Goal: Find specific page/section

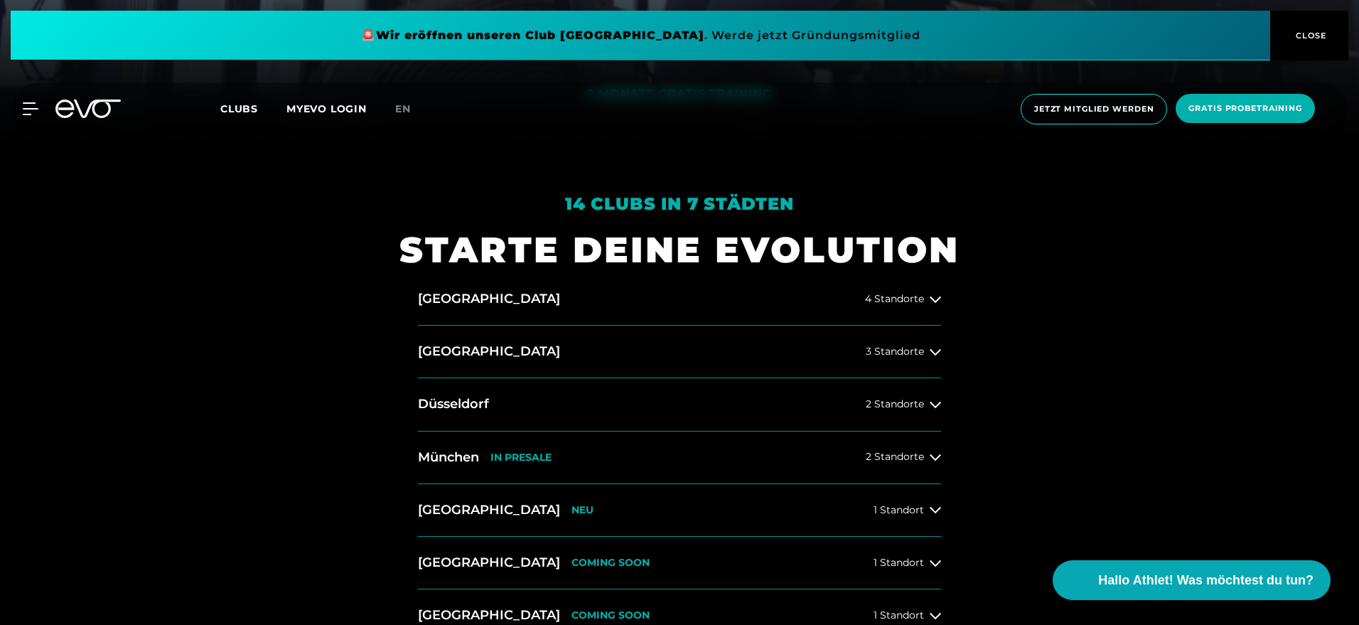
scroll to position [497, 0]
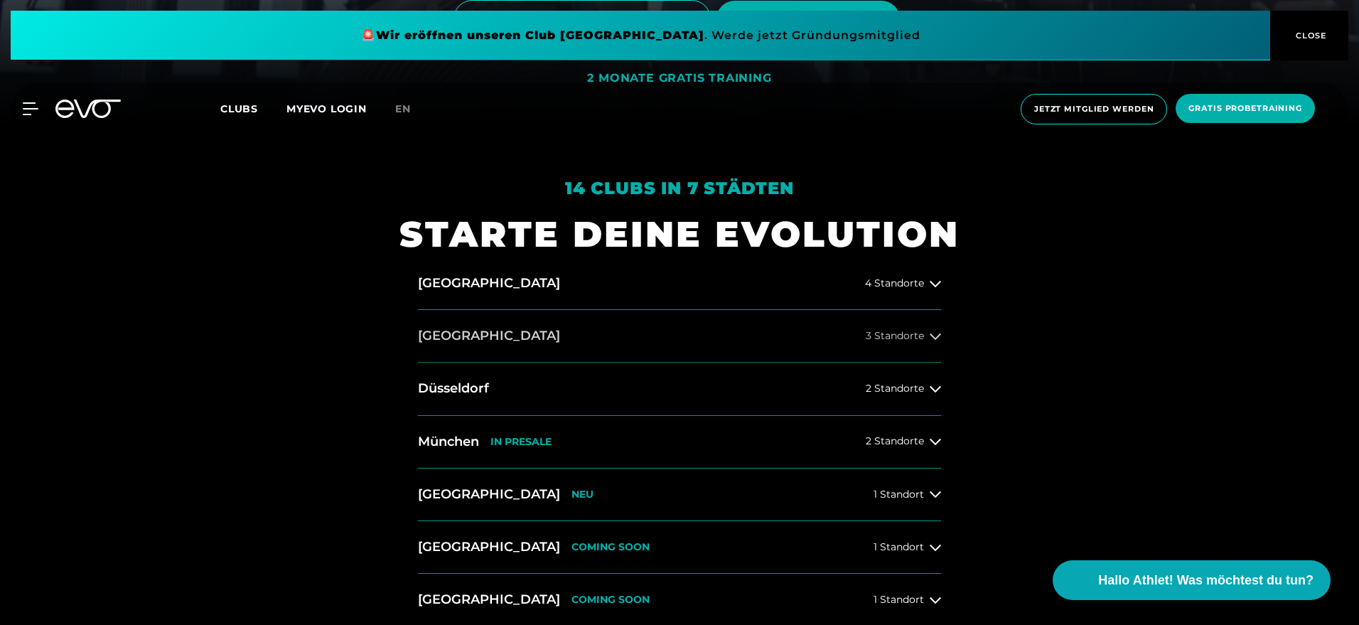
click at [443, 335] on h2 "[GEOGRAPHIC_DATA]" at bounding box center [489, 336] width 142 height 18
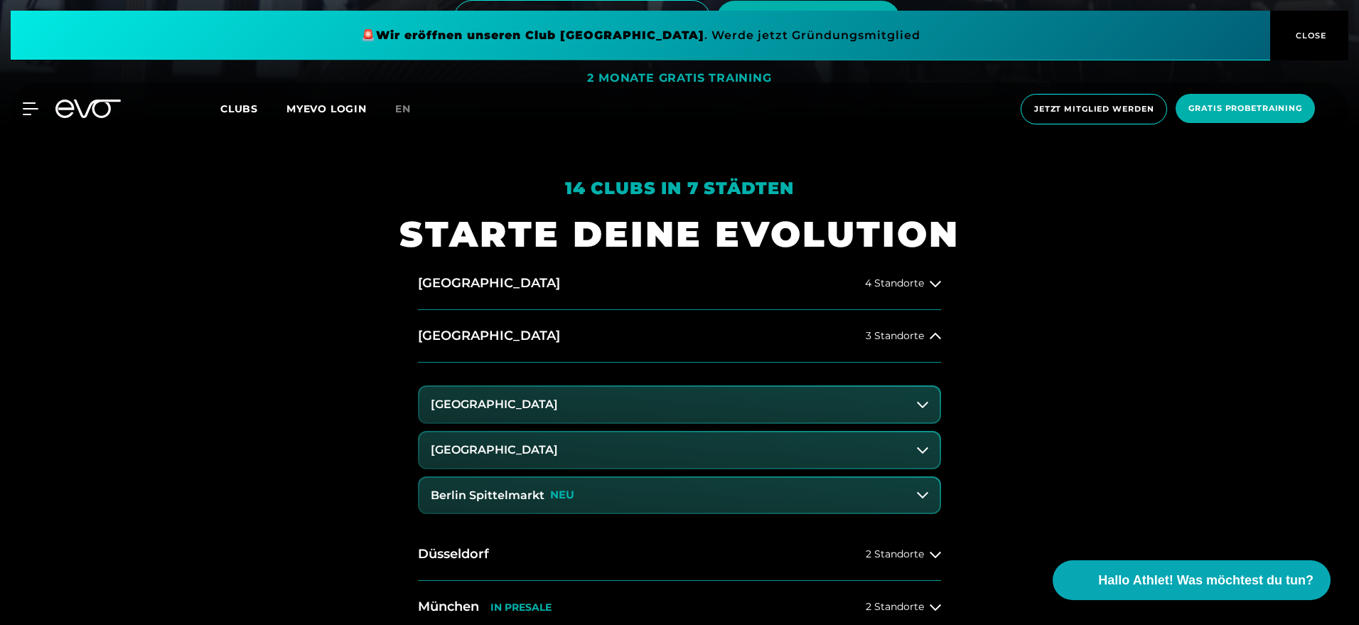
click at [511, 445] on h3 "[GEOGRAPHIC_DATA]" at bounding box center [494, 449] width 127 height 13
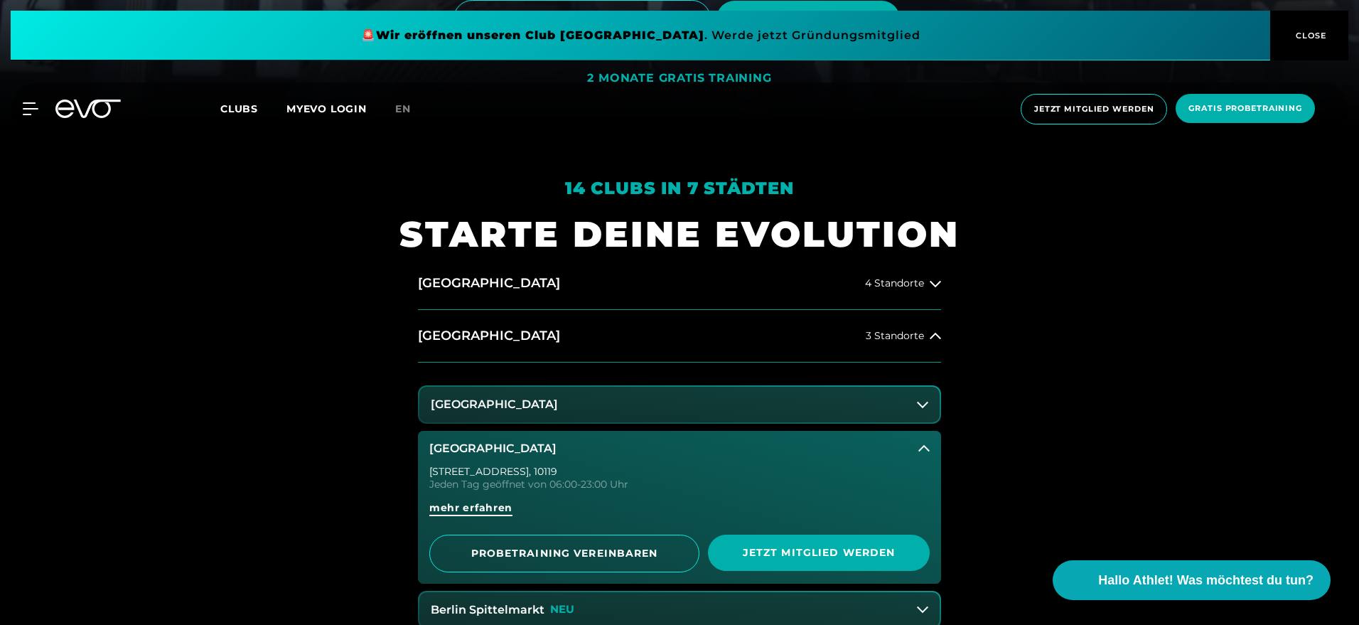
click at [448, 511] on span "mehr erfahren" at bounding box center [470, 507] width 83 height 15
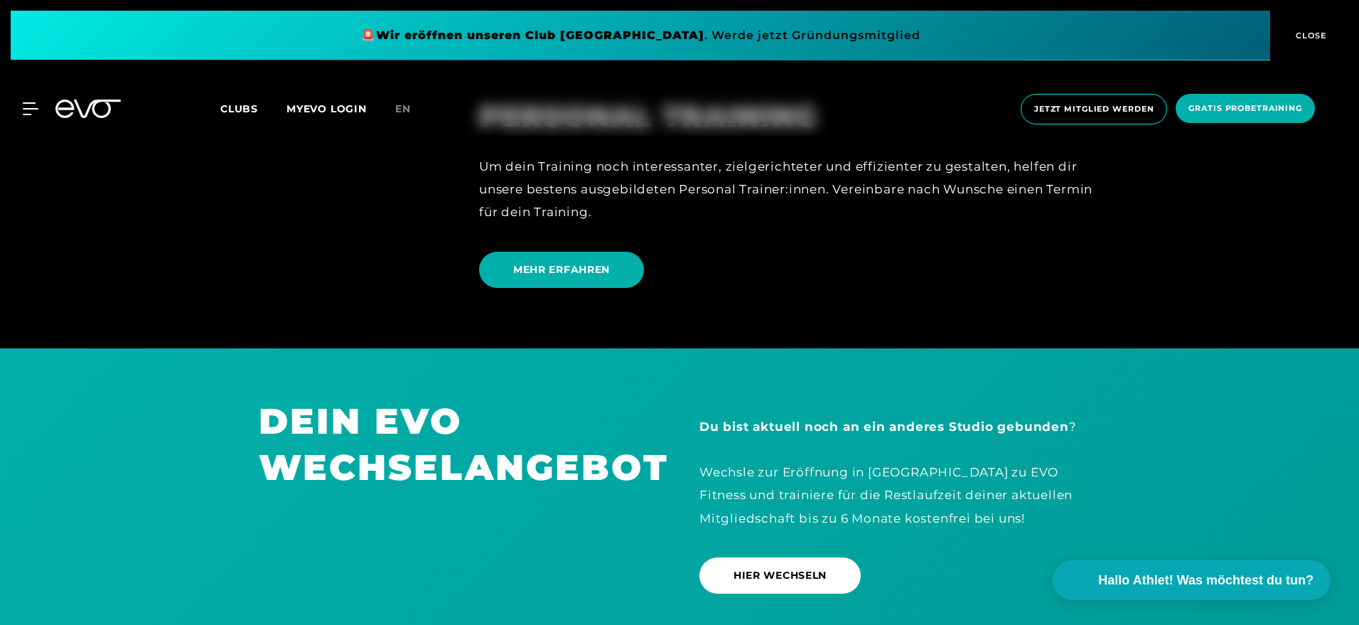
scroll to position [3909, 0]
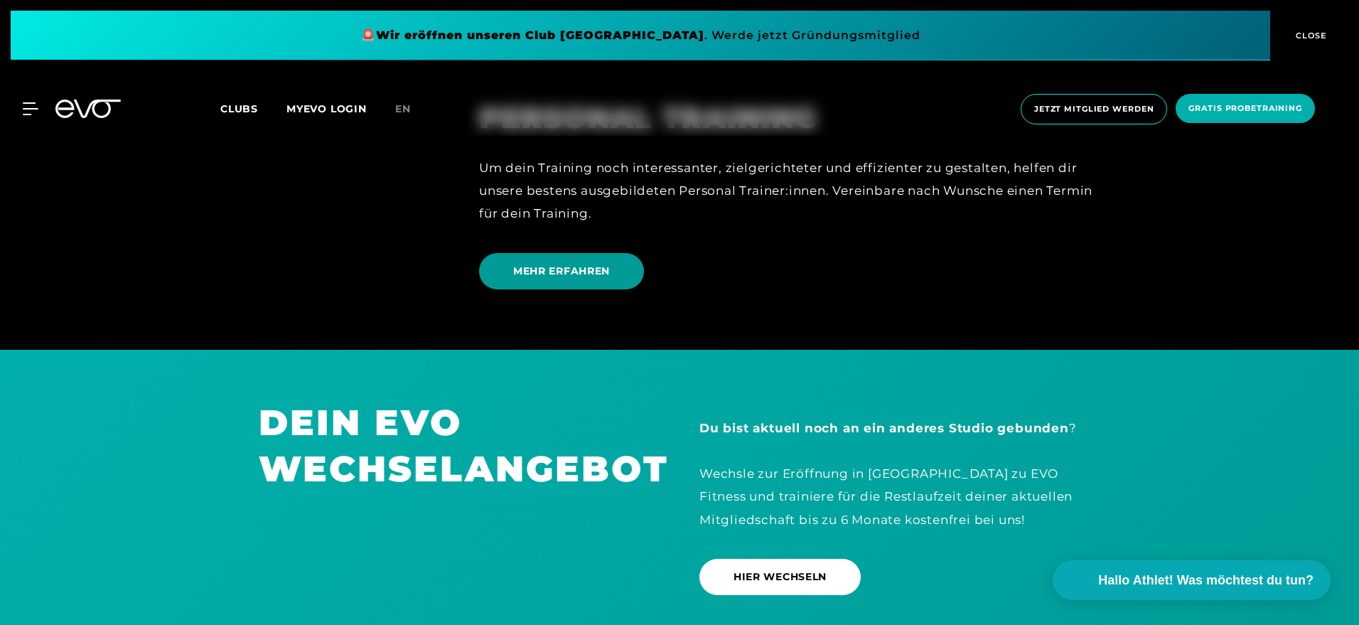
click at [543, 270] on span "MEHR ERFAHREN" at bounding box center [561, 271] width 97 height 15
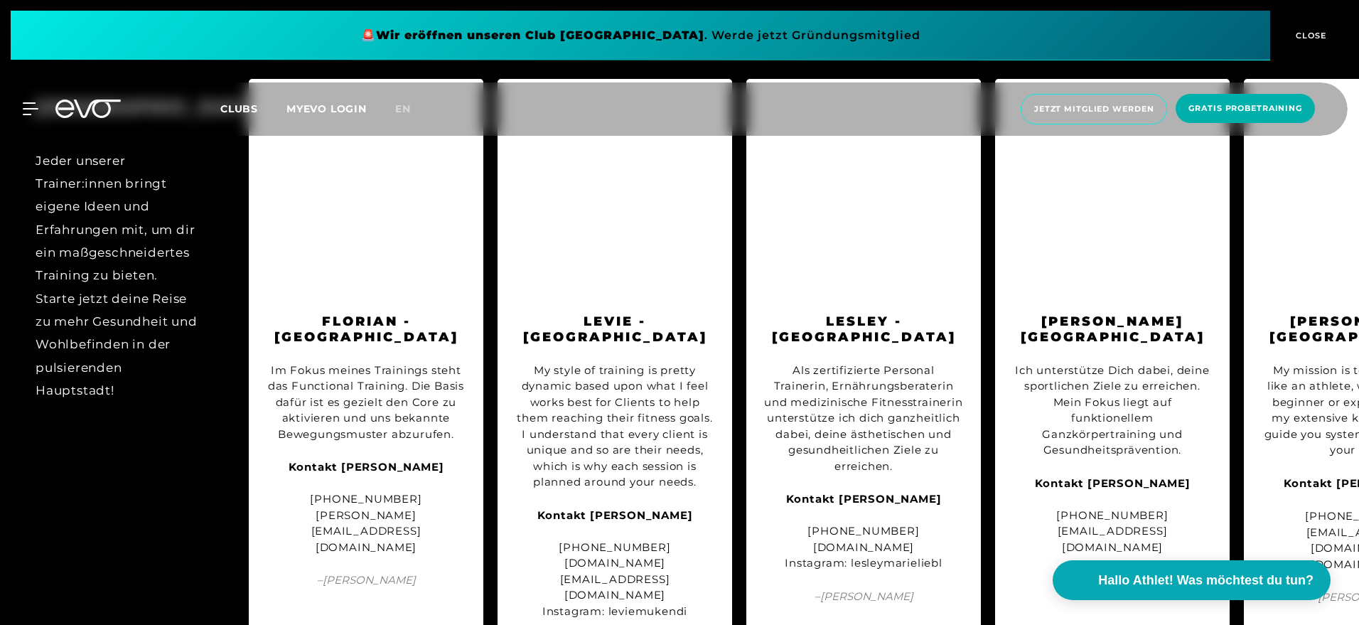
scroll to position [1492, 0]
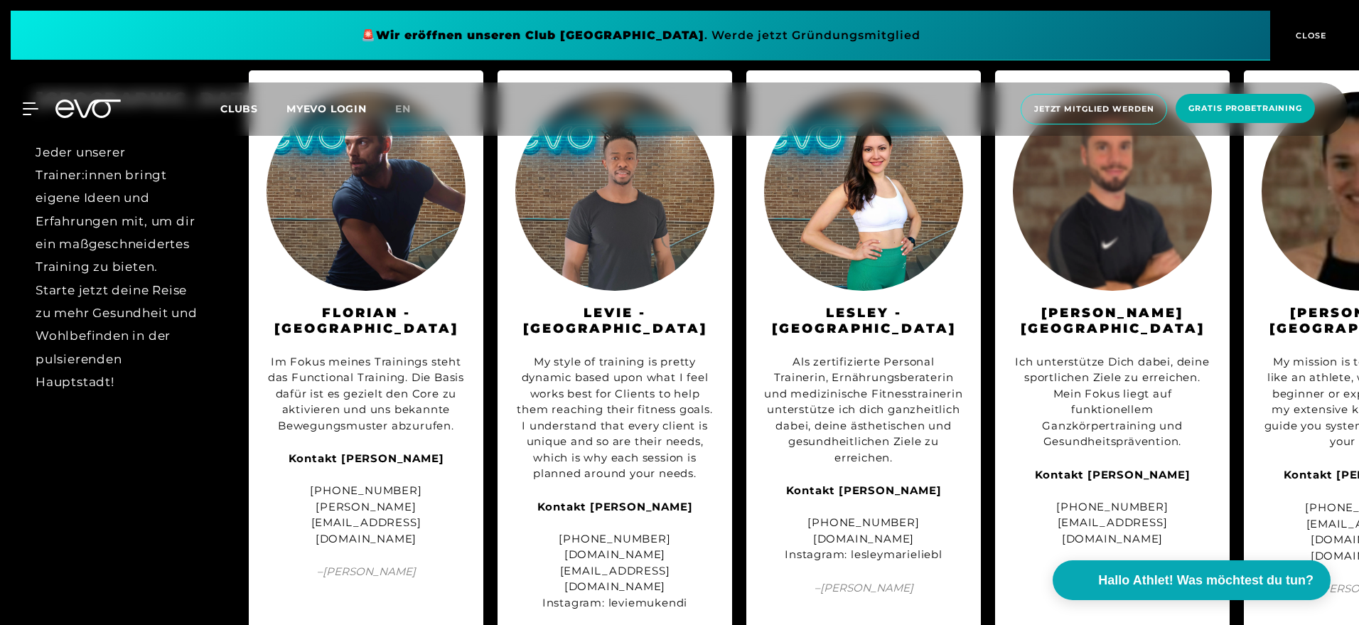
scroll to position [1501, 0]
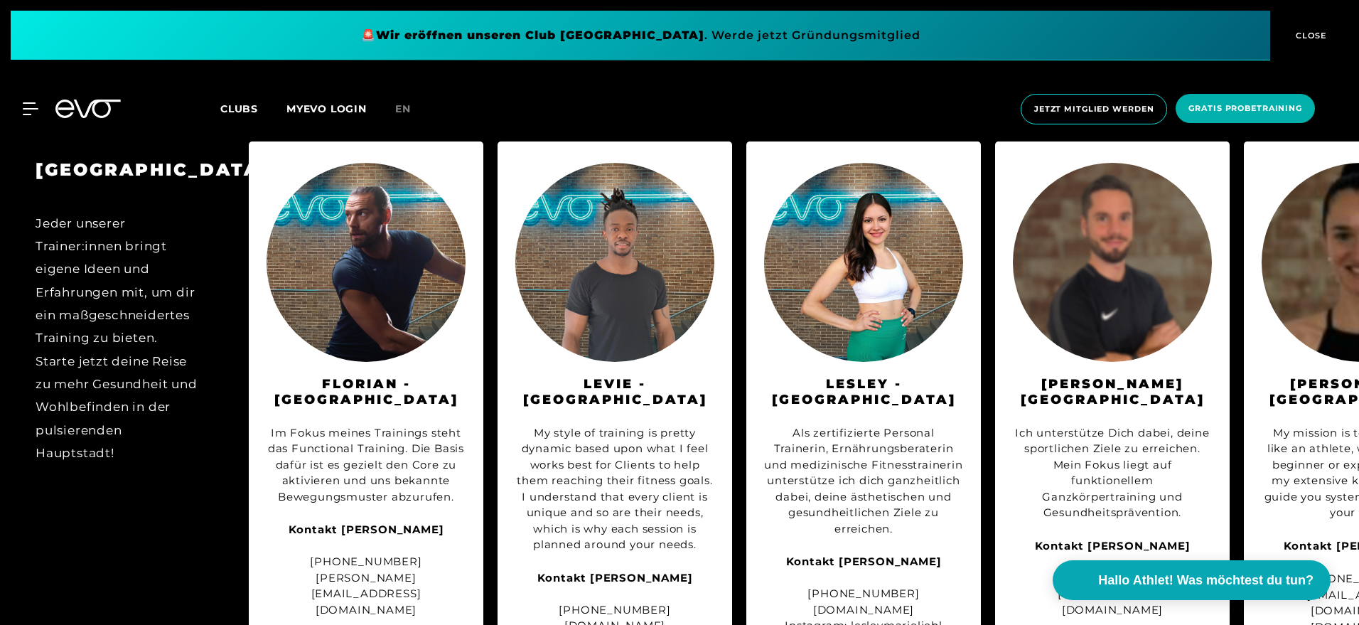
click at [874, 464] on div "Als zertifizierte Personal Trainerin, Ernährungsberaterin und medizinische Fitn…" at bounding box center [863, 481] width 199 height 112
